Goal: Information Seeking & Learning: Compare options

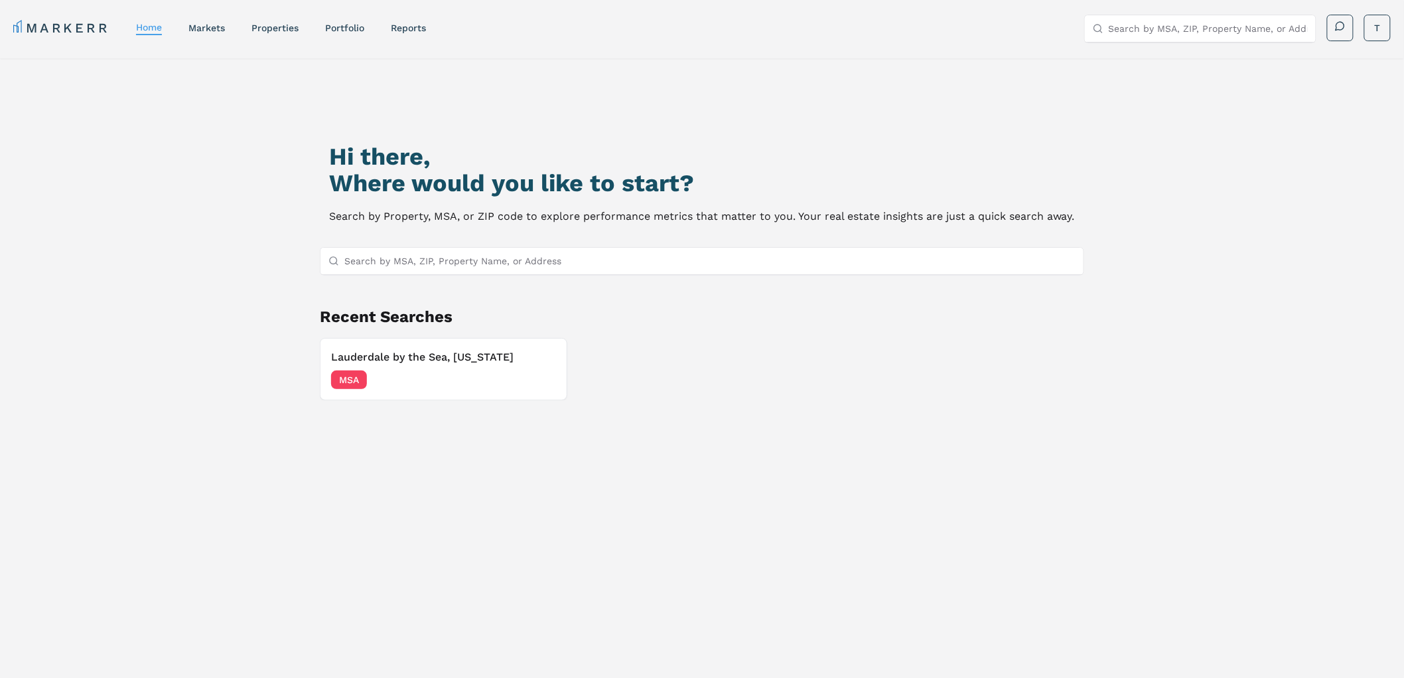
click at [356, 378] on span "MSA" at bounding box center [349, 379] width 36 height 19
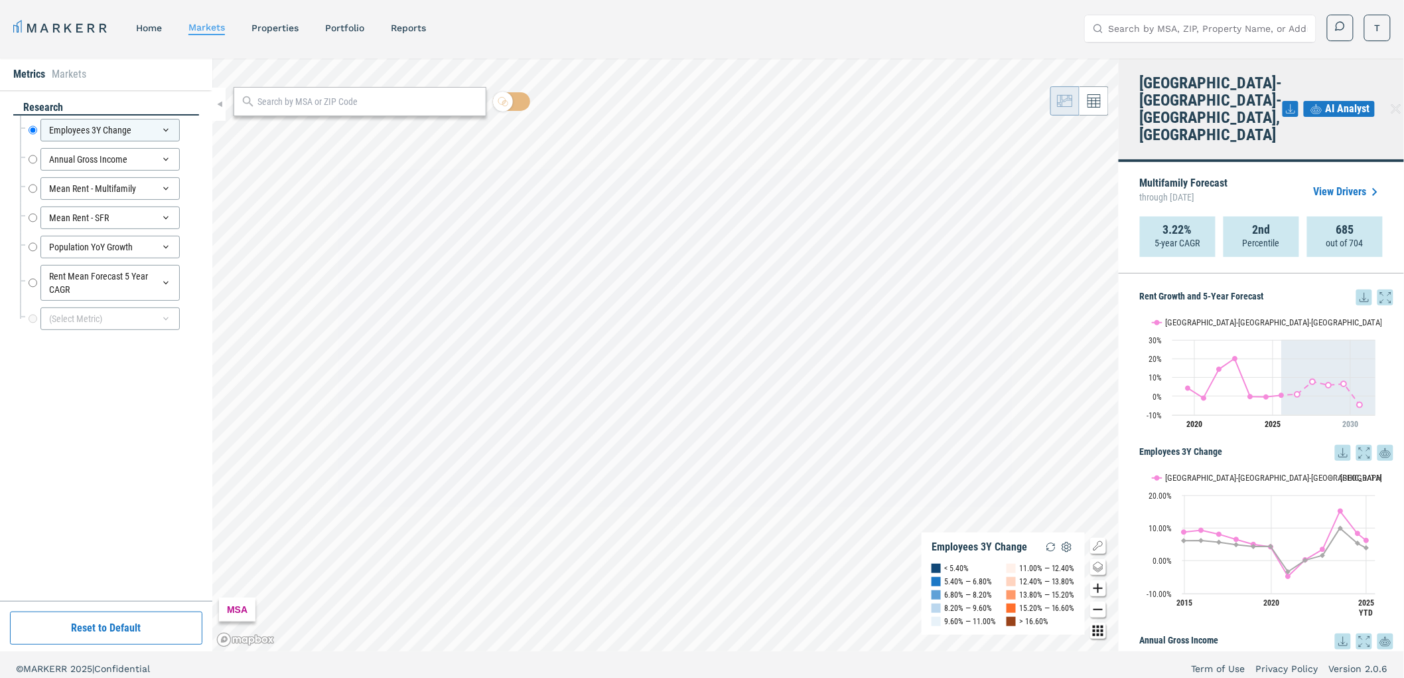
click at [286, 23] on link "properties" at bounding box center [274, 28] width 47 height 11
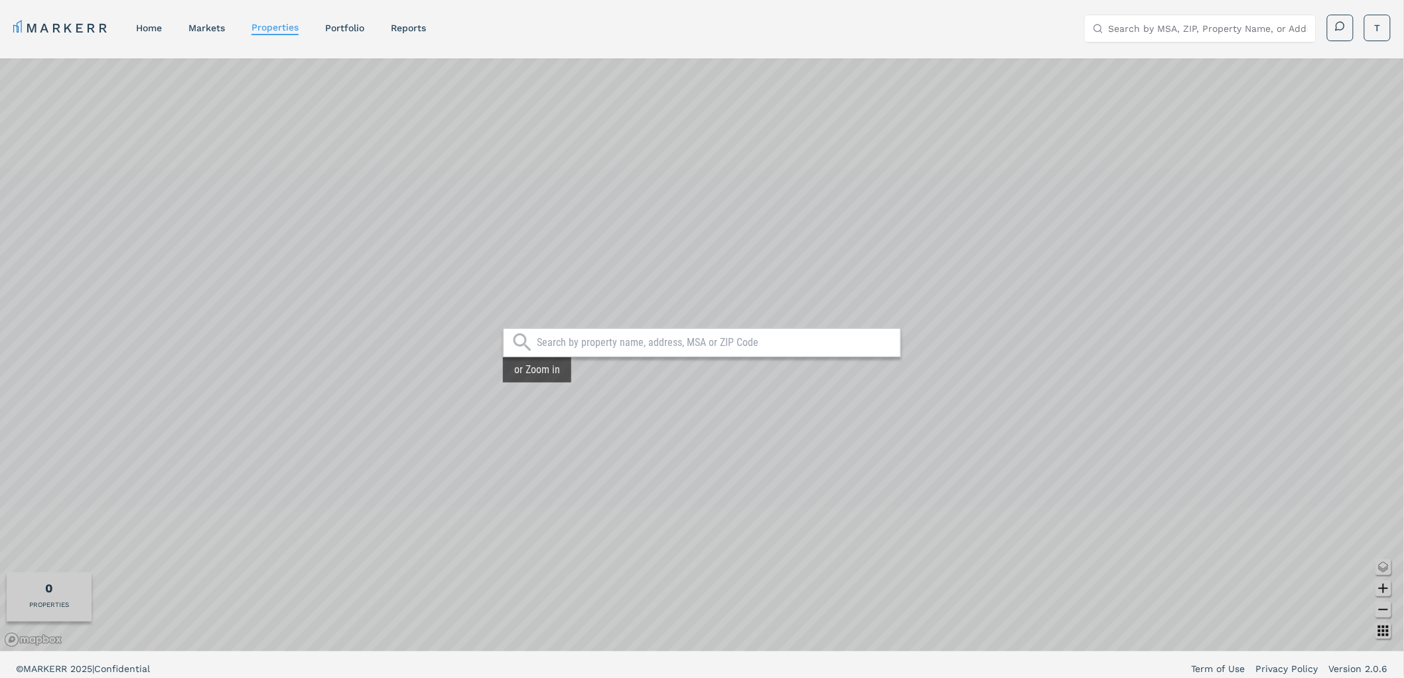
click at [673, 346] on input "text" at bounding box center [715, 342] width 357 height 13
click at [360, 31] on link "Portfolio" at bounding box center [344, 28] width 39 height 11
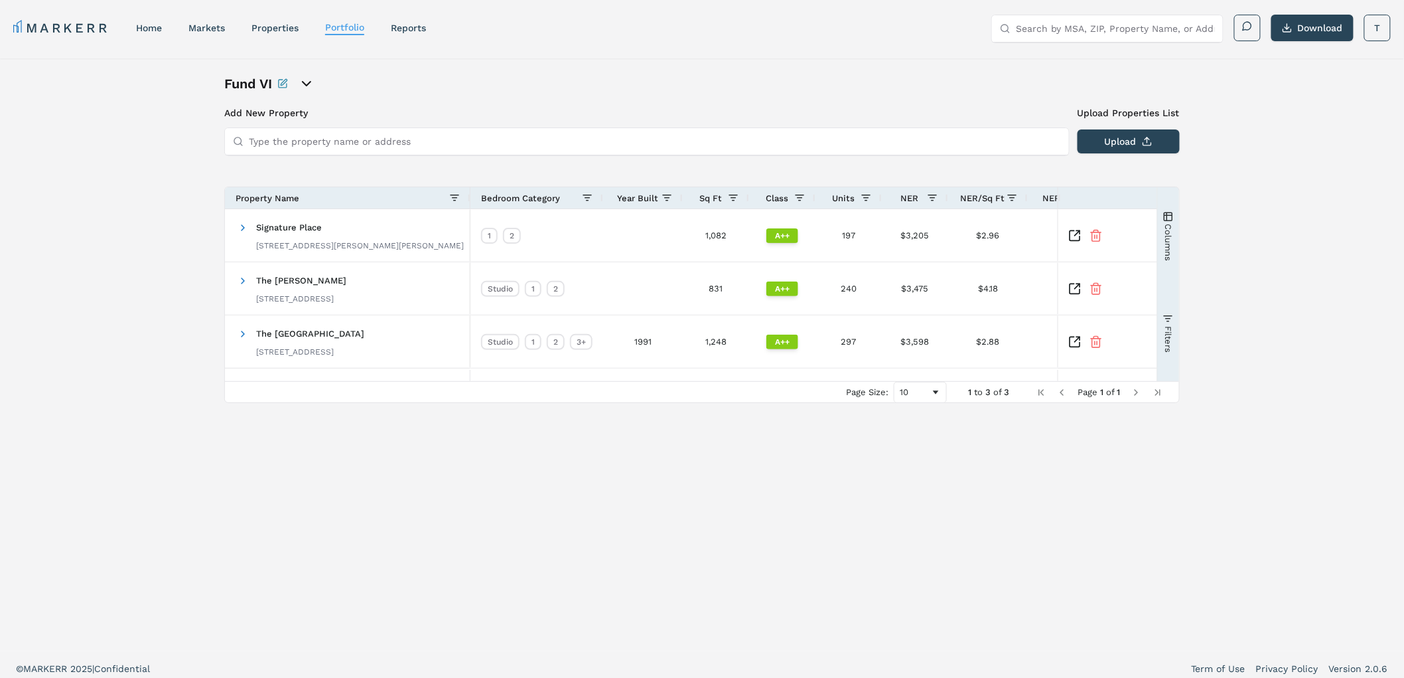
click at [307, 84] on icon "open portfolio options" at bounding box center [307, 84] width 8 height 4
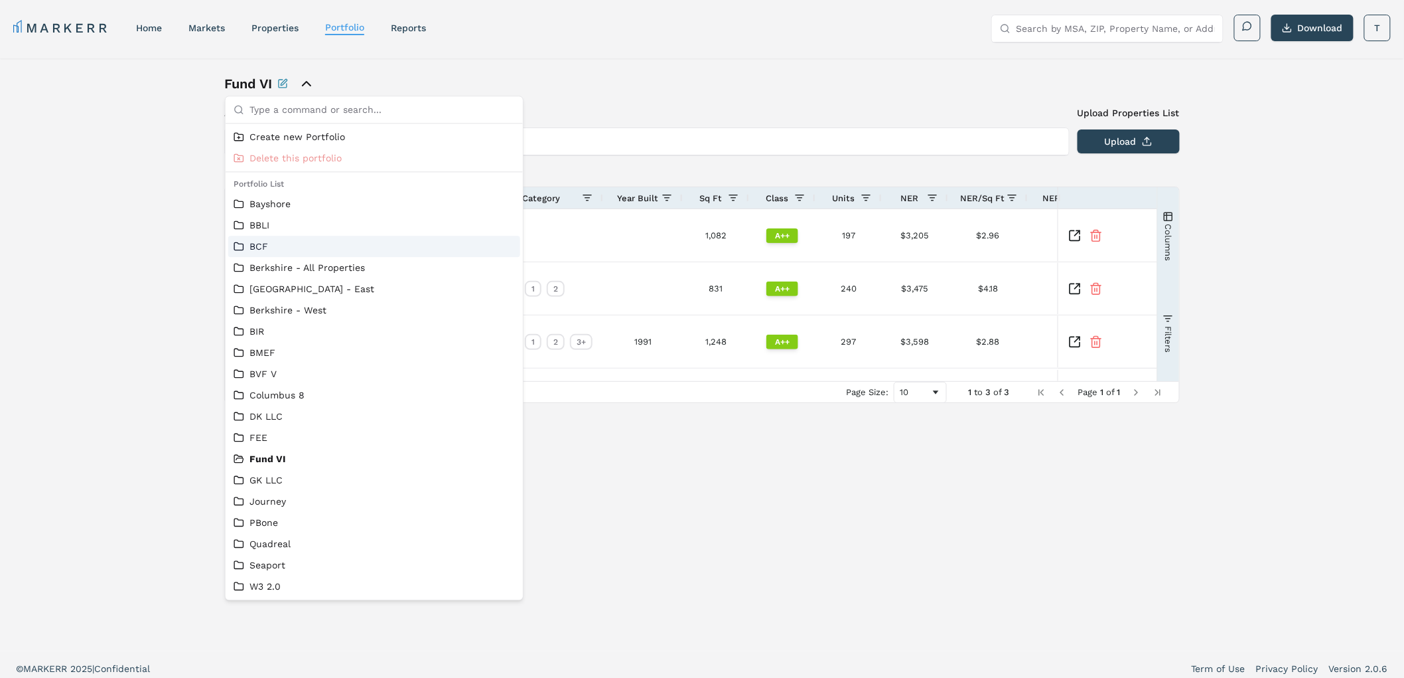
click at [249, 247] on link "BCF" at bounding box center [374, 246] width 281 height 13
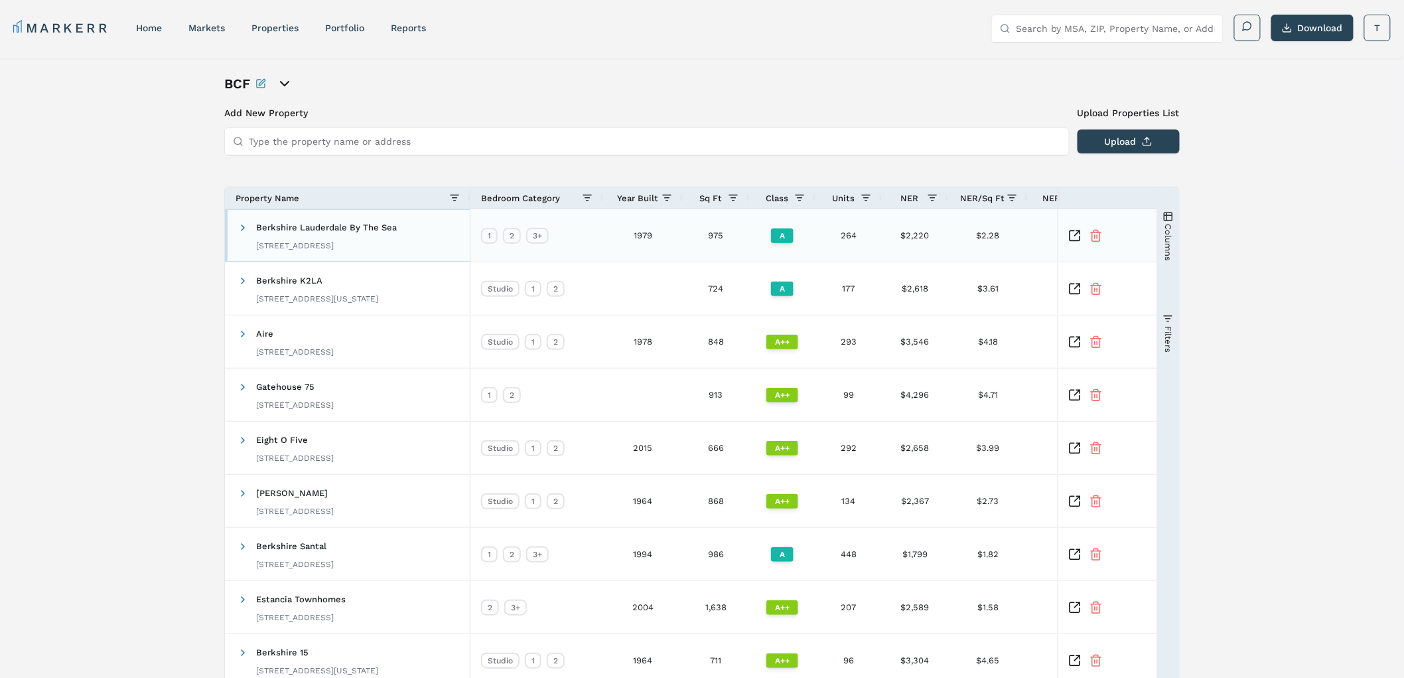
click at [342, 235] on div "Berkshire Lauderdale By The Sea [STREET_ADDRESS]" at bounding box center [326, 235] width 141 height 42
click at [1077, 234] on icon "Inspect Comparable" at bounding box center [1077, 232] width 5 height 5
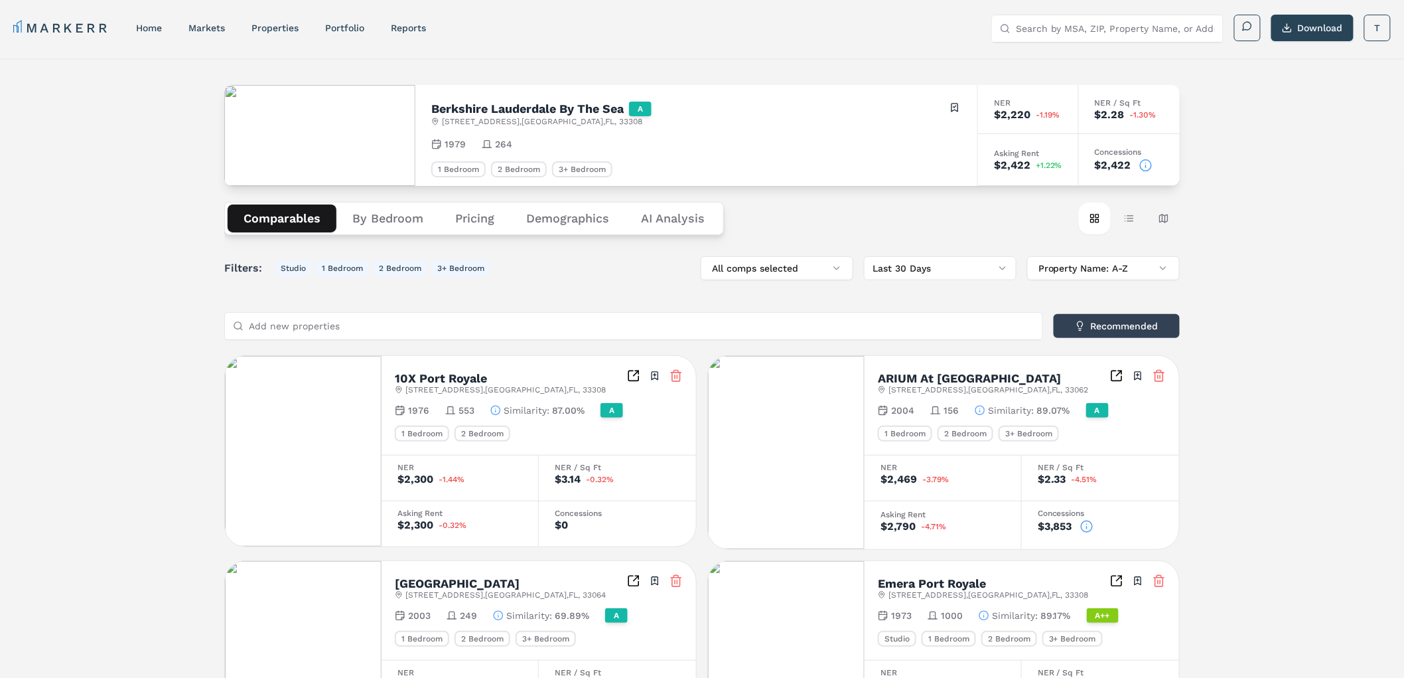
click at [467, 216] on button "Pricing" at bounding box center [474, 218] width 71 height 28
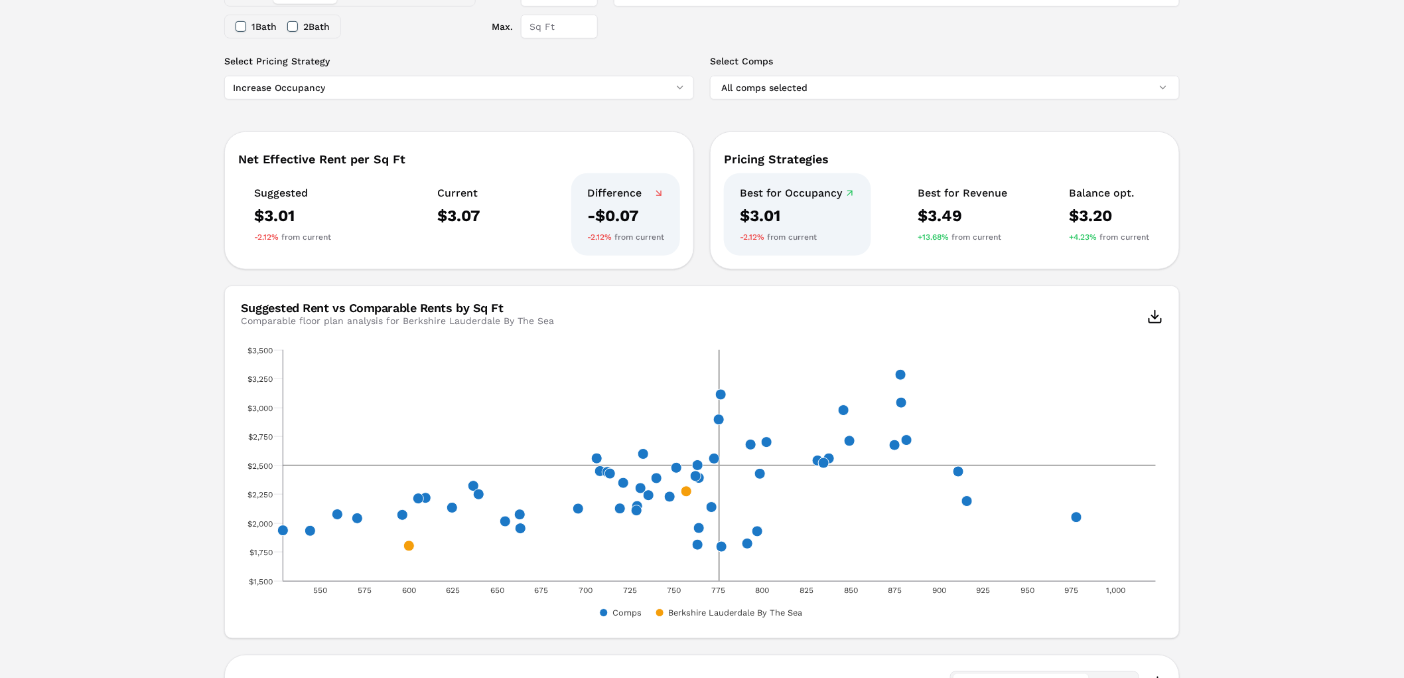
scroll to position [147, 0]
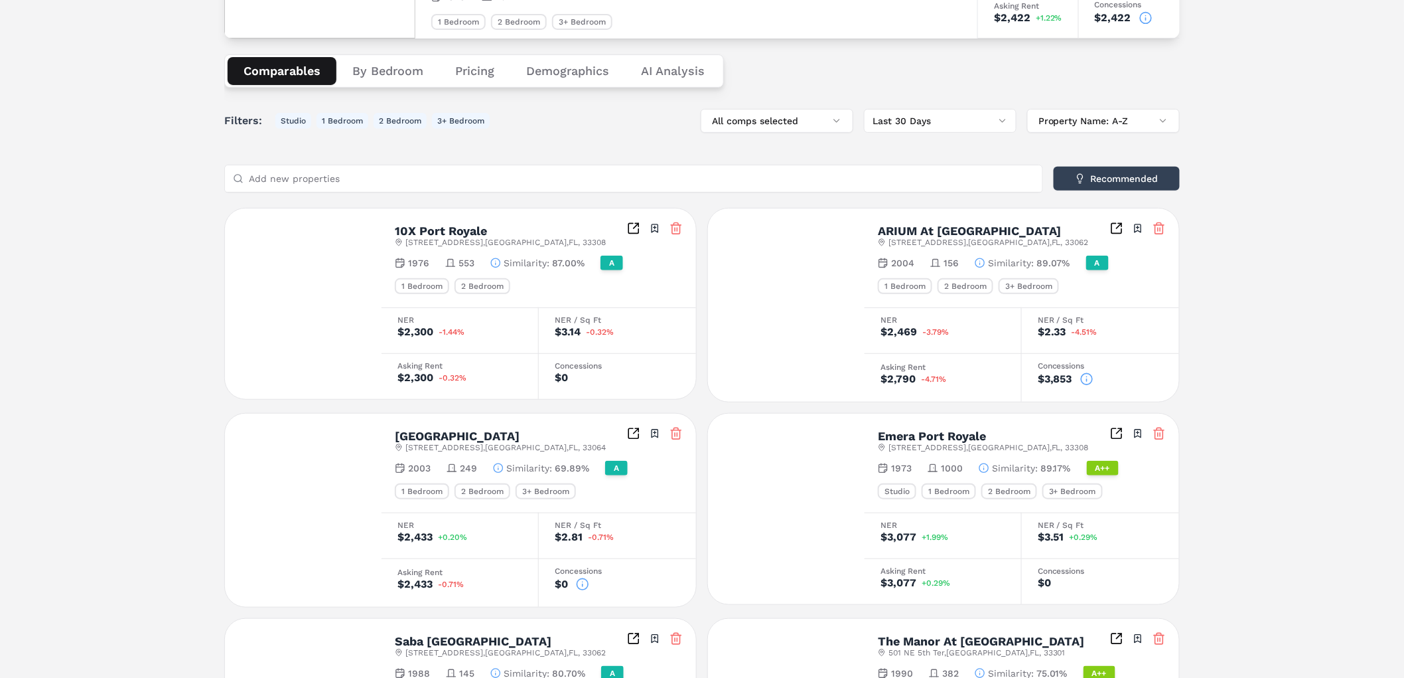
click at [277, 71] on button "Comparables" at bounding box center [282, 71] width 109 height 28
click at [1127, 52] on div "Comparables By Bedroom Pricing Demographics AI Analysis Card view Table view Ma…" at bounding box center [702, 70] width 956 height 65
click at [1126, 71] on button "Table view" at bounding box center [1129, 71] width 32 height 32
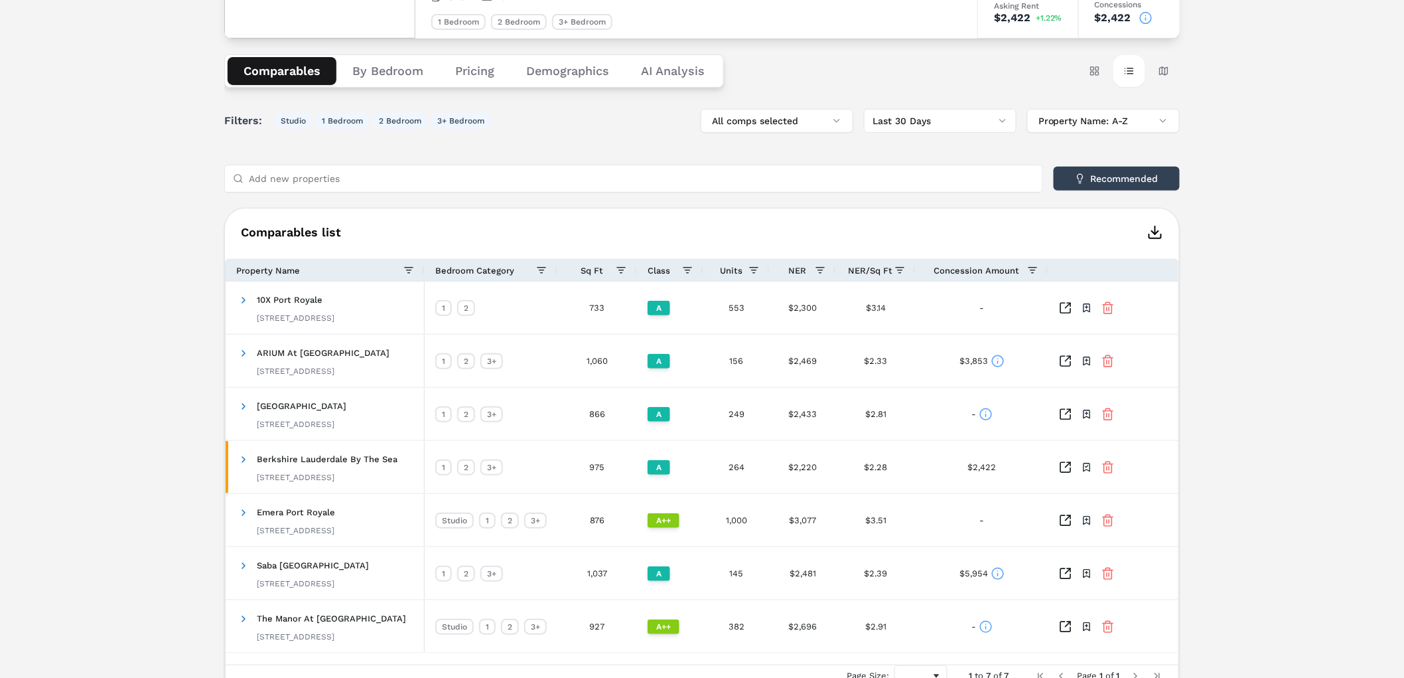
scroll to position [217, 0]
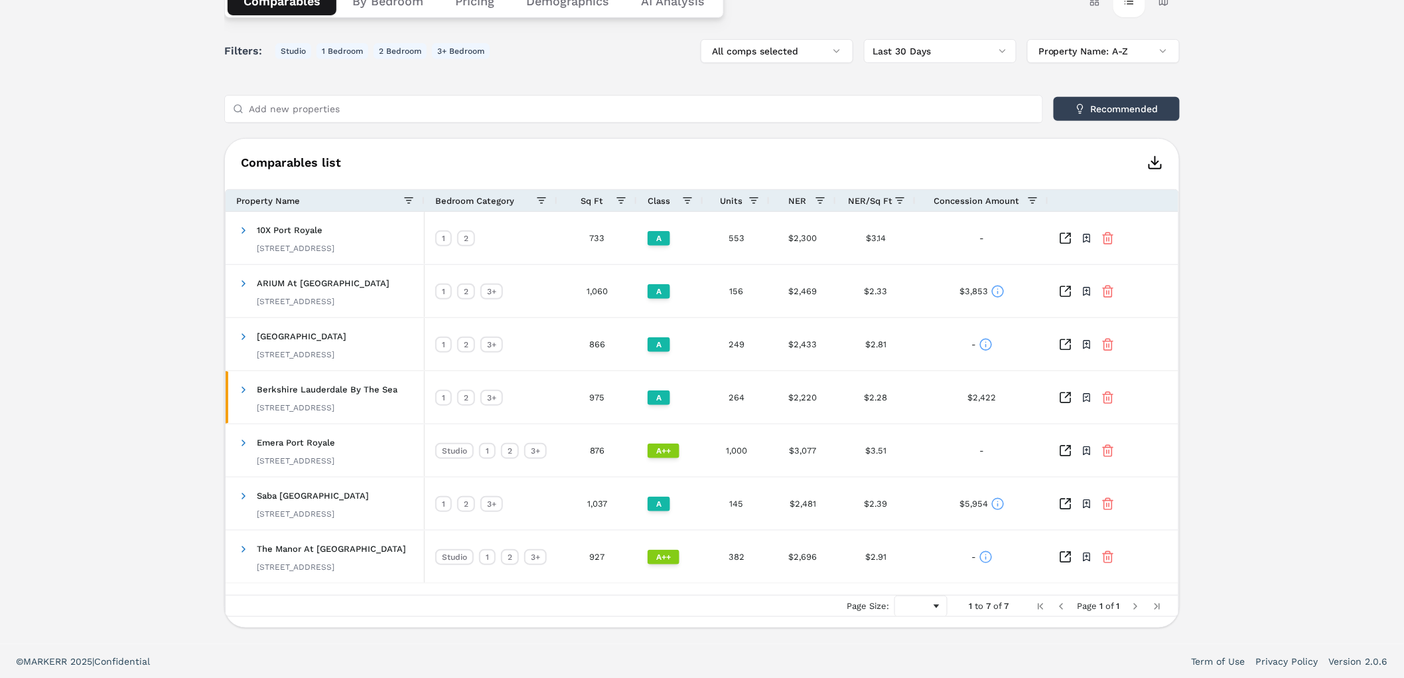
click at [581, 73] on div "Filters: Studio 1 Bedroom 2 Bedroom 3+ Bedroom All comps selected Last 30 Days …" at bounding box center [702, 333] width 956 height 589
click at [1237, 247] on div "Berkshire Lauderdale By The Sea A 2400 NE 65th St , Fort Lauderdale , FL , 3330…" at bounding box center [702, 242] width 1404 height 802
click at [100, 228] on div "Berkshire Lauderdale By The Sea A 2400 NE 65th St , Fort Lauderdale , FL , 3330…" at bounding box center [702, 242] width 1404 height 802
click at [1253, 190] on div "Berkshire Lauderdale By The Sea A 2400 NE 65th St , Fort Lauderdale , FL , 3330…" at bounding box center [702, 242] width 1404 height 802
click at [157, 244] on div "Berkshire Lauderdale By The Sea A 2400 NE 65th St , Fort Lauderdale , FL , 3330…" at bounding box center [702, 242] width 1404 height 802
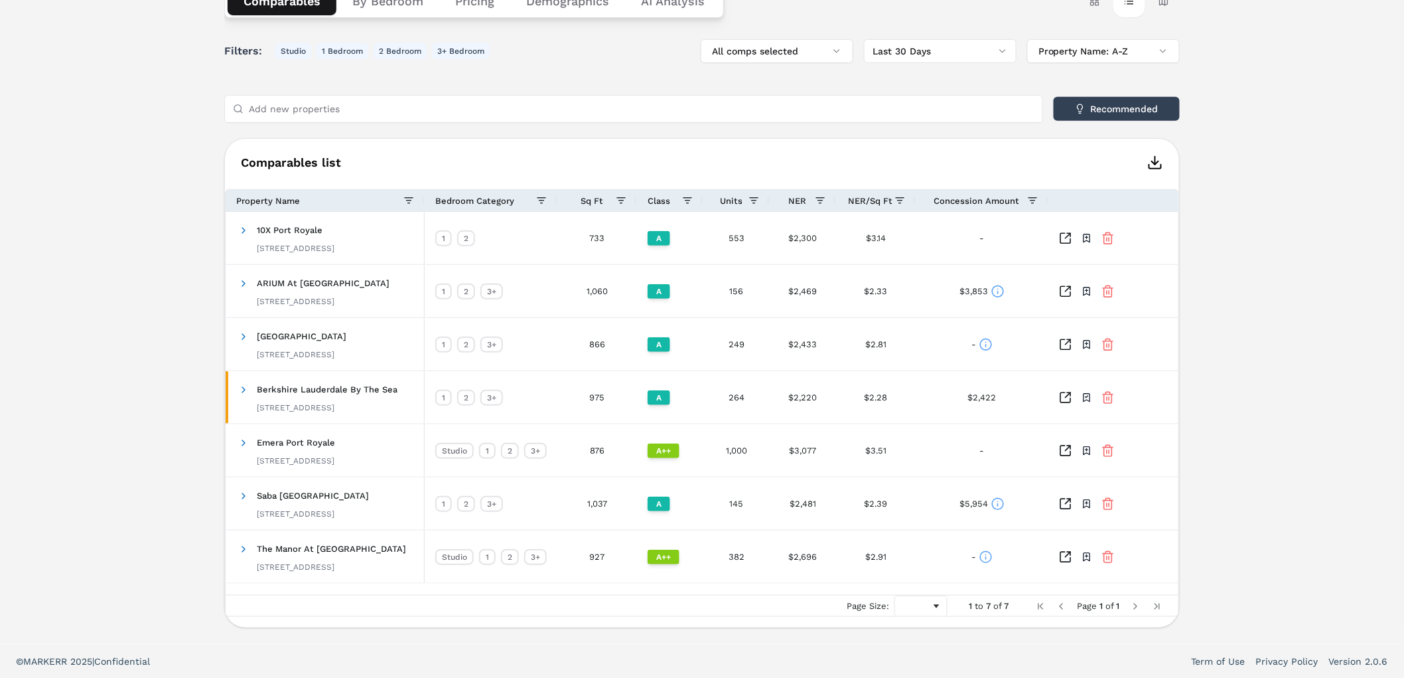
click at [153, 266] on div "Berkshire Lauderdale By The Sea A 2400 NE 65th St , Fort Lauderdale , FL , 3330…" at bounding box center [702, 242] width 1404 height 802
click at [96, 194] on div "Berkshire Lauderdale By The Sea A 2400 NE 65th St , Fort Lauderdale , FL , 3330…" at bounding box center [702, 242] width 1404 height 802
click at [145, 200] on div "Berkshire Lauderdale By The Sea A 2400 NE 65th St , Fort Lauderdale , FL , 3330…" at bounding box center [702, 242] width 1404 height 802
